Goal: Communication & Community: Share content

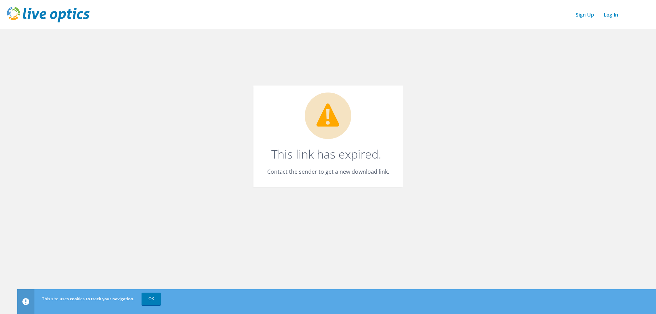
click at [613, 13] on link "Log In" at bounding box center [610, 15] width 21 height 10
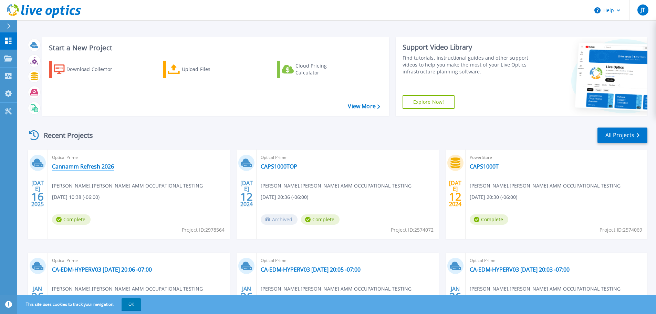
click at [86, 166] on link "Cannamm Refresh 2026" at bounding box center [83, 166] width 62 height 7
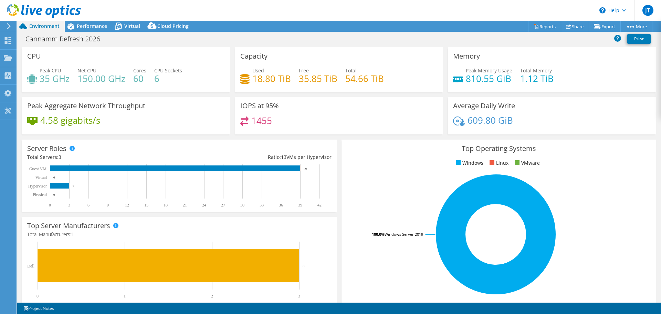
select select "Canada"
select select "CAD"
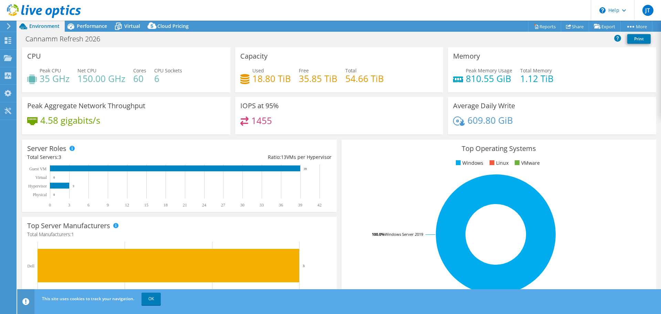
click at [169, 26] on span "Cloud Pricing" at bounding box center [172, 26] width 31 height 7
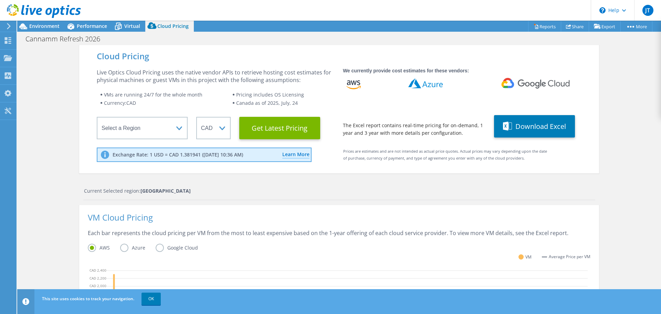
scroll to position [203, 0]
click at [613, 145] on div "Cloud Pricing Live Optics Cloud Pricing uses the native vendor APIs to retrieve…" at bounding box center [339, 279] width 644 height 469
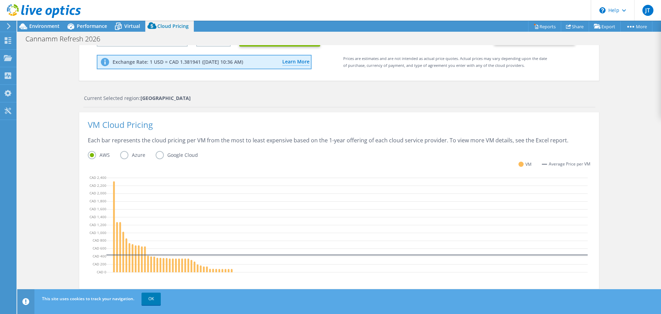
click at [124, 154] on label "Azure" at bounding box center [137, 155] width 35 height 8
click at [0, 0] on input "Azure" at bounding box center [0, 0] width 0 height 0
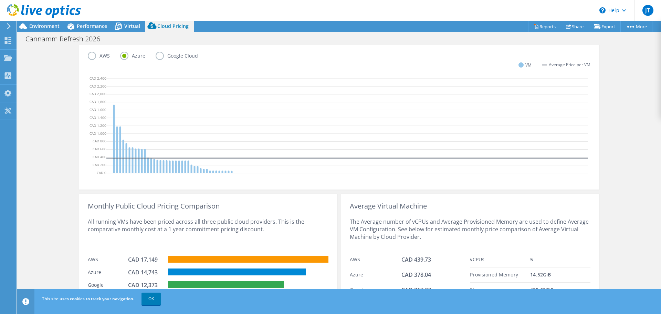
scroll to position [214, 0]
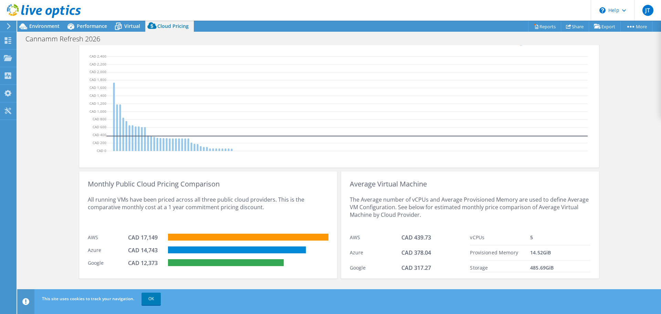
click at [155, 300] on link "OK" at bounding box center [151, 298] width 19 height 12
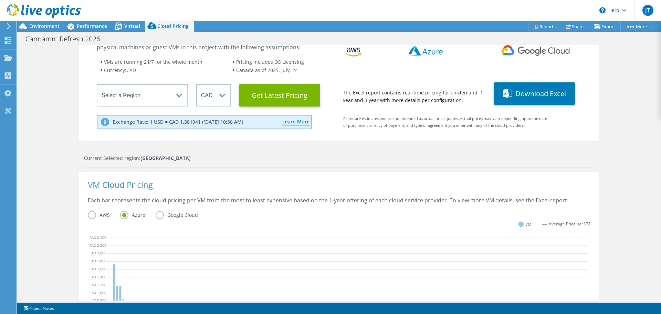
scroll to position [0, 0]
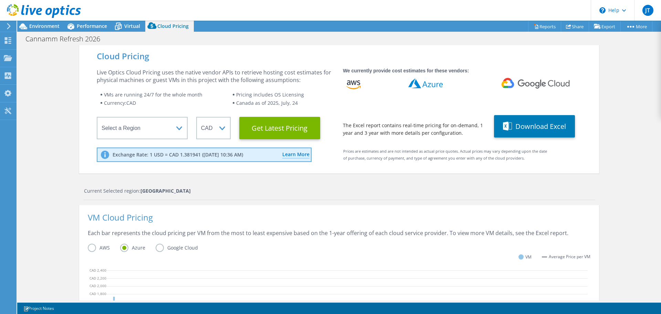
click at [545, 125] on button "Download Excel" at bounding box center [534, 126] width 81 height 22
click at [632, 171] on div "Cloud Pricing Live Optics Cloud Pricing uses the native vendor APIs to retrieve…" at bounding box center [339, 279] width 644 height 469
click at [537, 205] on div "VM Cloud Pricing Each bar represents the cloud pricing per VM from the most to …" at bounding box center [339, 293] width 520 height 176
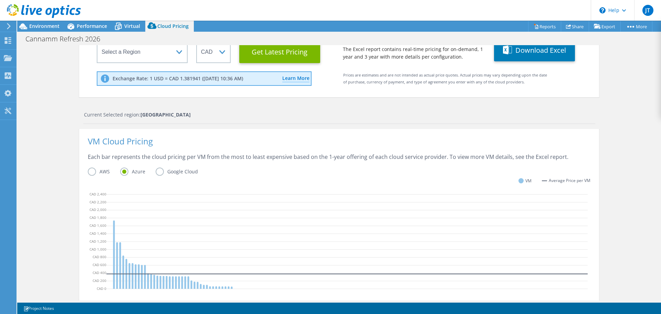
scroll to position [0, 0]
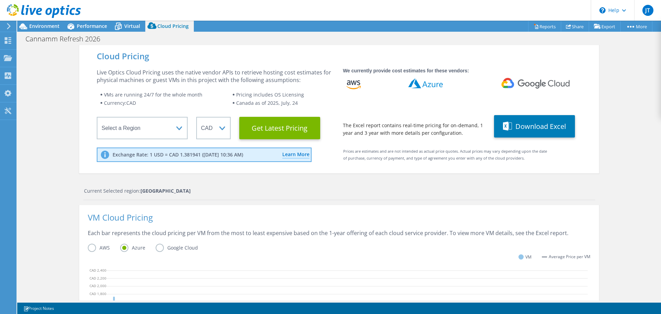
click at [643, 111] on div "Cloud Pricing Live Optics Cloud Pricing uses the native vendor APIs to retrieve…" at bounding box center [339, 279] width 644 height 469
click at [548, 28] on link "Reports" at bounding box center [544, 26] width 33 height 11
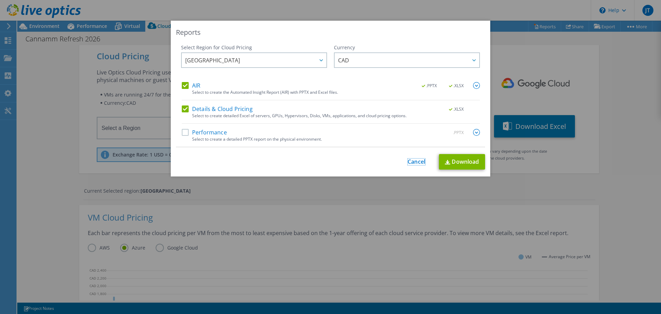
click at [414, 163] on link "Cancel" at bounding box center [417, 161] width 18 height 7
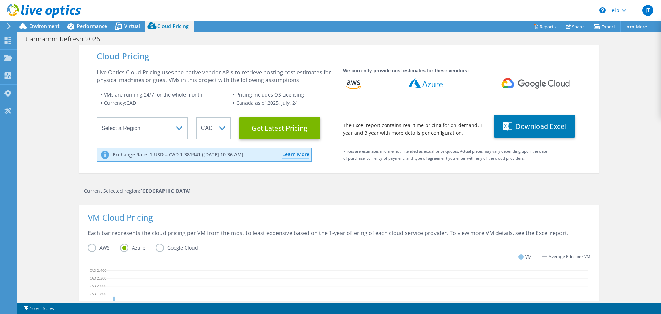
click at [639, 176] on div "Cloud Pricing Live Optics Cloud Pricing uses the native vendor APIs to retrieve…" at bounding box center [339, 279] width 644 height 469
click at [630, 112] on div "Cloud Pricing Live Optics Cloud Pricing uses the native vendor APIs to retrieve…" at bounding box center [339, 279] width 644 height 469
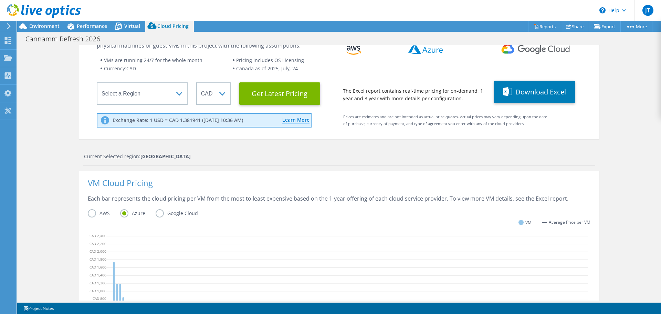
click at [629, 166] on div "Cloud Pricing Live Optics Cloud Pricing uses the native vendor APIs to retrieve…" at bounding box center [339, 245] width 644 height 469
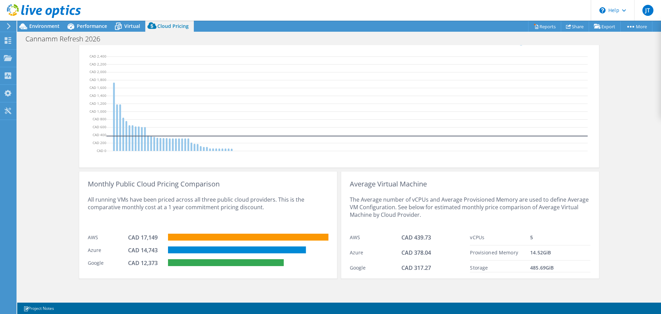
scroll to position [0, 0]
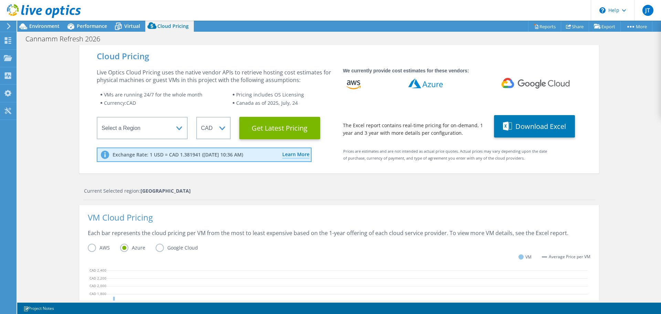
click at [179, 25] on span "Cloud Pricing" at bounding box center [172, 26] width 31 height 7
click at [39, 23] on span "Environment" at bounding box center [44, 26] width 30 height 7
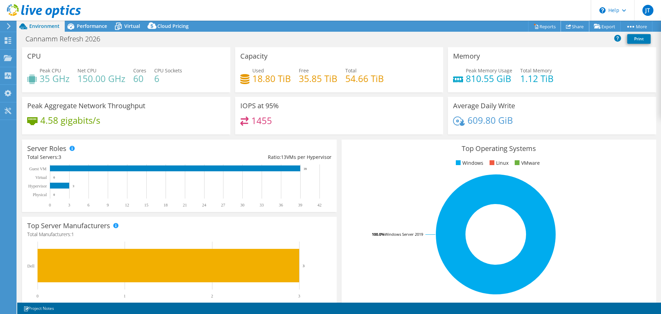
click at [570, 25] on link "Share" at bounding box center [575, 26] width 28 height 11
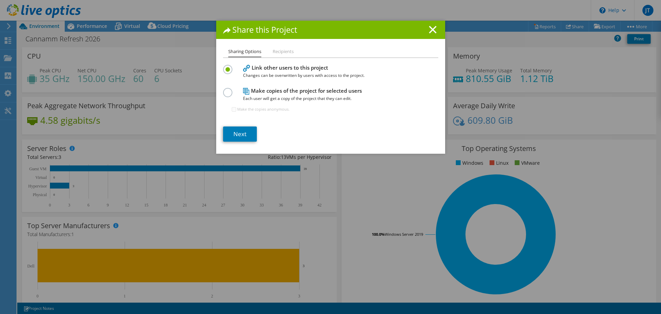
click at [225, 90] on label at bounding box center [229, 89] width 12 height 2
click at [0, 0] on input "radio" at bounding box center [0, 0] width 0 height 0
click at [243, 134] on link "Next" at bounding box center [240, 133] width 34 height 15
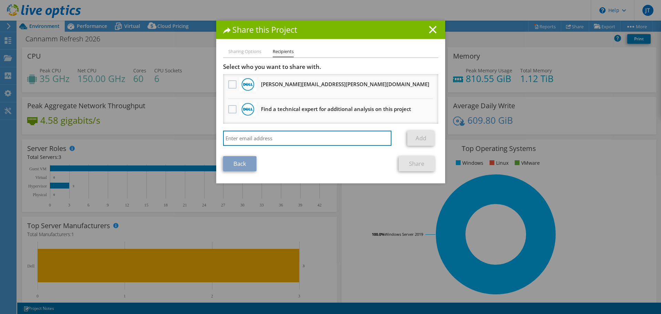
click at [312, 136] on input "search" at bounding box center [307, 138] width 169 height 15
type input "tuckerj@dynacare.ca"
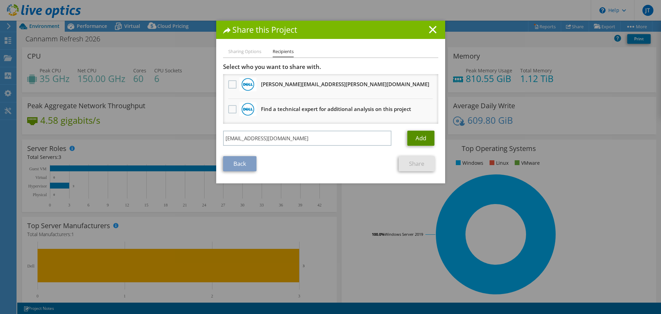
click at [428, 135] on link "Add" at bounding box center [421, 138] width 27 height 15
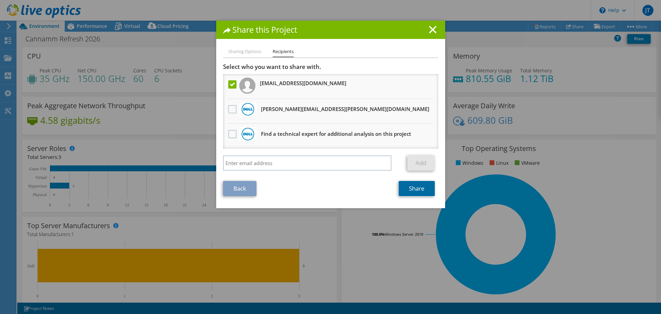
click at [415, 190] on link "Share" at bounding box center [417, 188] width 36 height 15
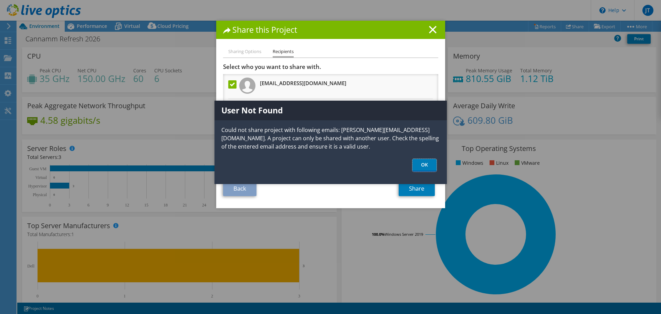
click at [425, 163] on link "OK" at bounding box center [425, 165] width 24 height 13
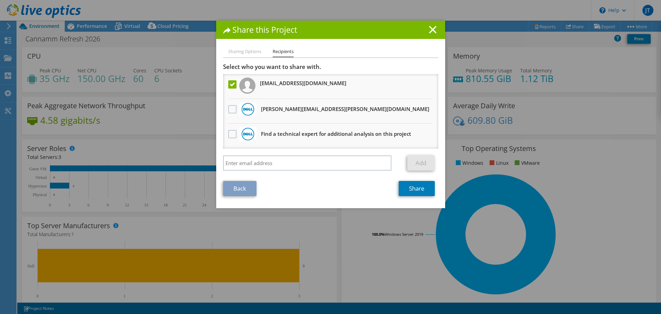
click at [245, 52] on li "Sharing Options" at bounding box center [244, 52] width 33 height 9
click at [231, 194] on link "Back" at bounding box center [239, 188] width 33 height 15
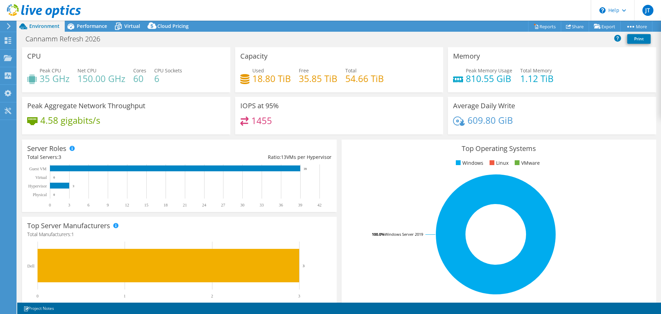
click at [176, 22] on div "Cloud Pricing" at bounding box center [169, 26] width 49 height 11
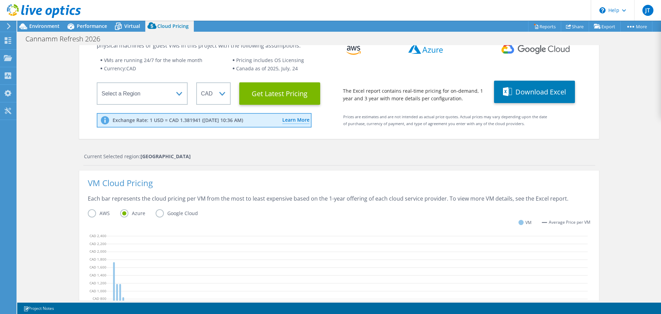
scroll to position [69, 0]
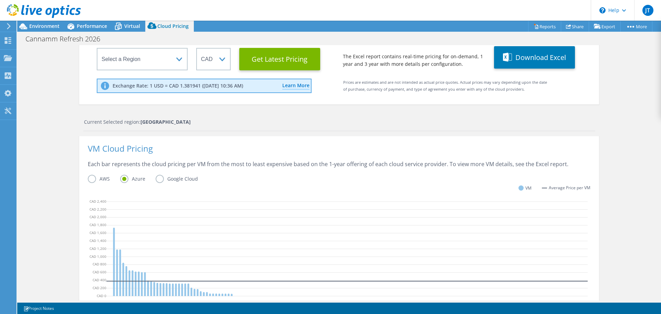
click at [631, 112] on div "Cloud Pricing Live Optics Cloud Pricing uses the native vendor APIs to retrieve…" at bounding box center [339, 210] width 644 height 469
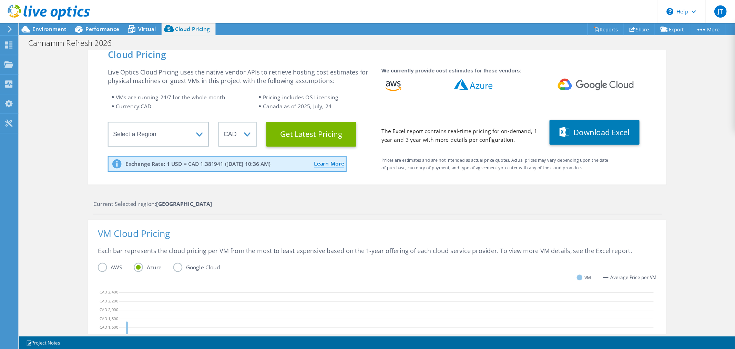
scroll to position [0, 0]
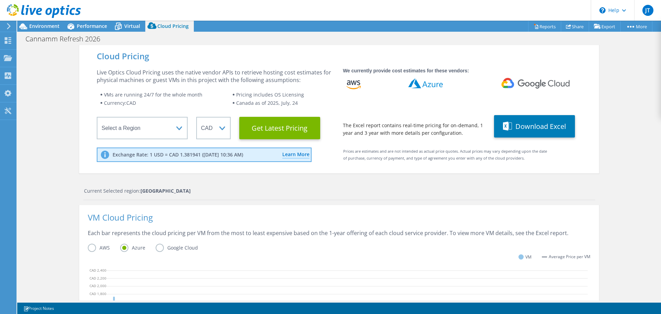
click at [632, 197] on div "Cloud Pricing Live Optics Cloud Pricing uses the native vendor APIs to retrieve…" at bounding box center [339, 279] width 644 height 469
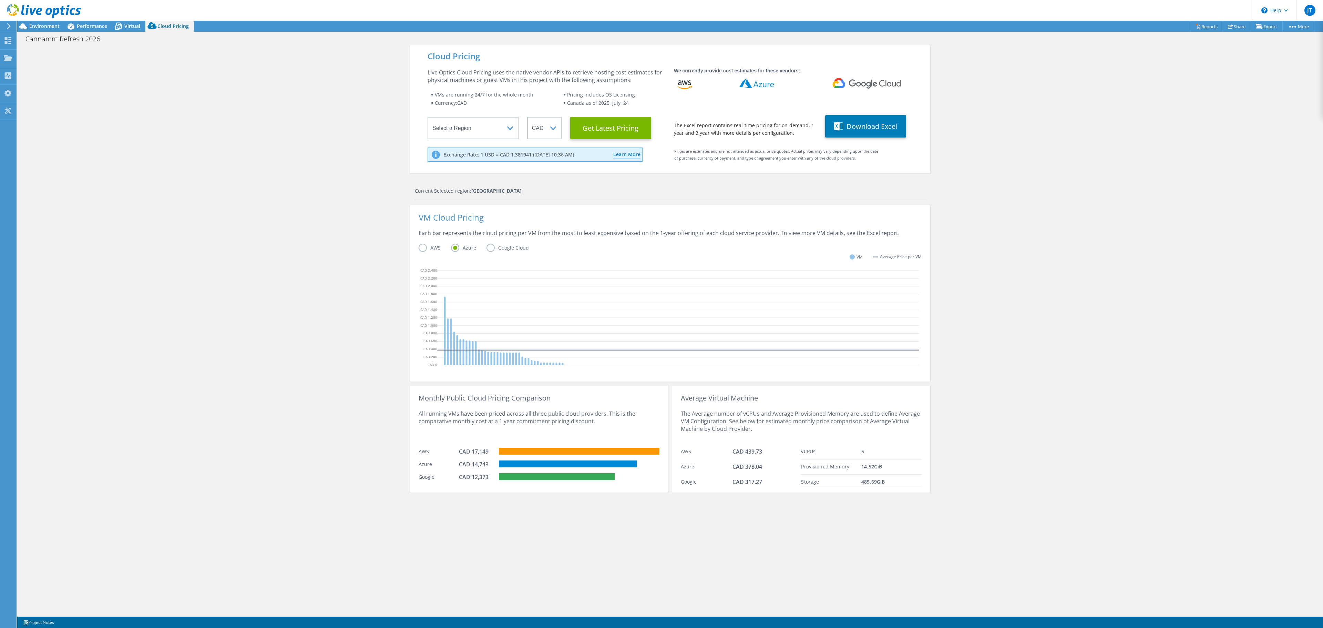
click at [661, 247] on div "Cloud Pricing Live Optics Cloud Pricing uses the native vendor APIs to retrieve…" at bounding box center [670, 359] width 1306 height 628
click at [661, 212] on div "Cloud Pricing Live Optics Cloud Pricing uses the native vendor APIs to retrieve…" at bounding box center [670, 359] width 1306 height 628
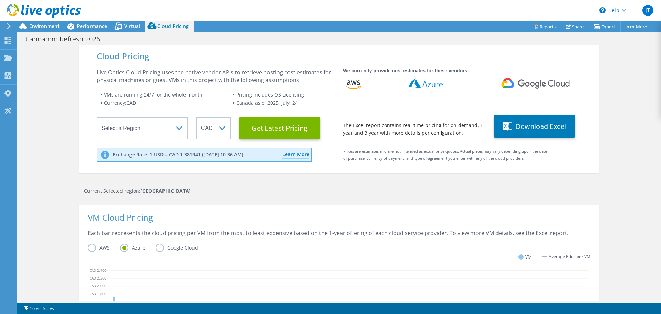
click at [45, 96] on div "Cloud Pricing Live Optics Cloud Pricing uses the native vendor APIs to retrieve…" at bounding box center [339, 279] width 644 height 469
click at [625, 113] on div "Cloud Pricing Live Optics Cloud Pricing uses the native vendor APIs to retrieve…" at bounding box center [339, 279] width 644 height 469
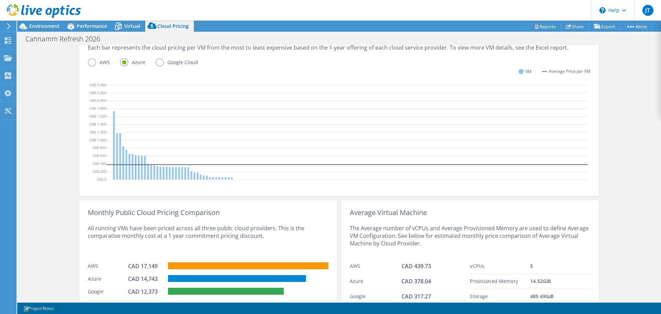
scroll to position [186, 0]
